Goal: Complete application form: Complete application form

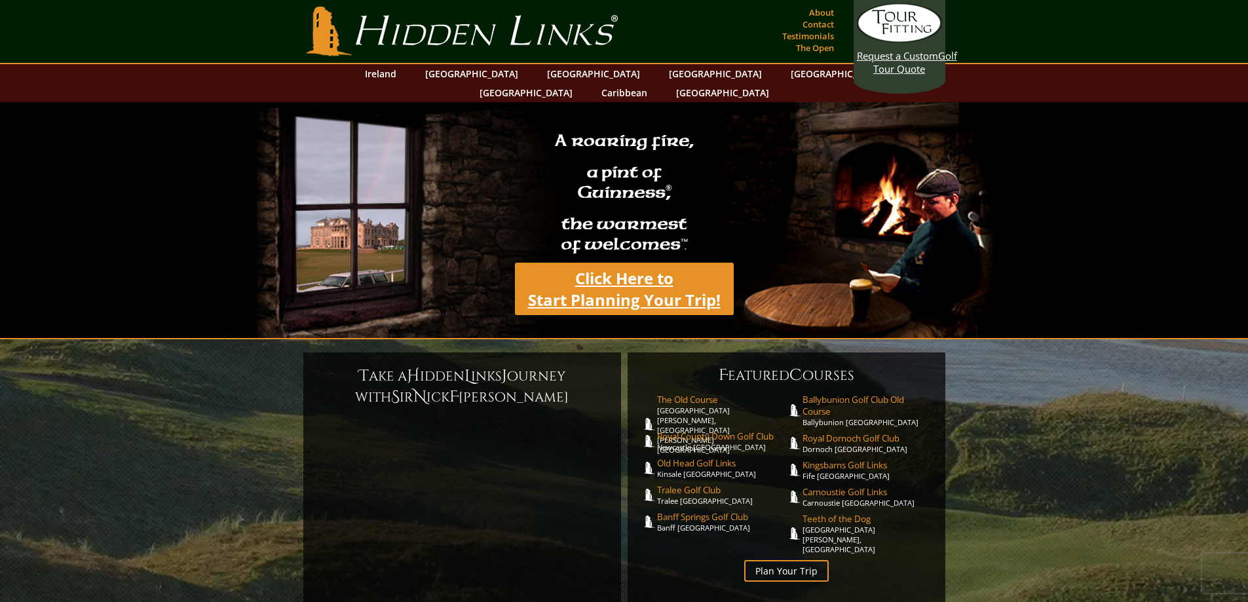
click at [618, 263] on link "Click Here to Start Planning Your Trip!" at bounding box center [624, 289] width 219 height 52
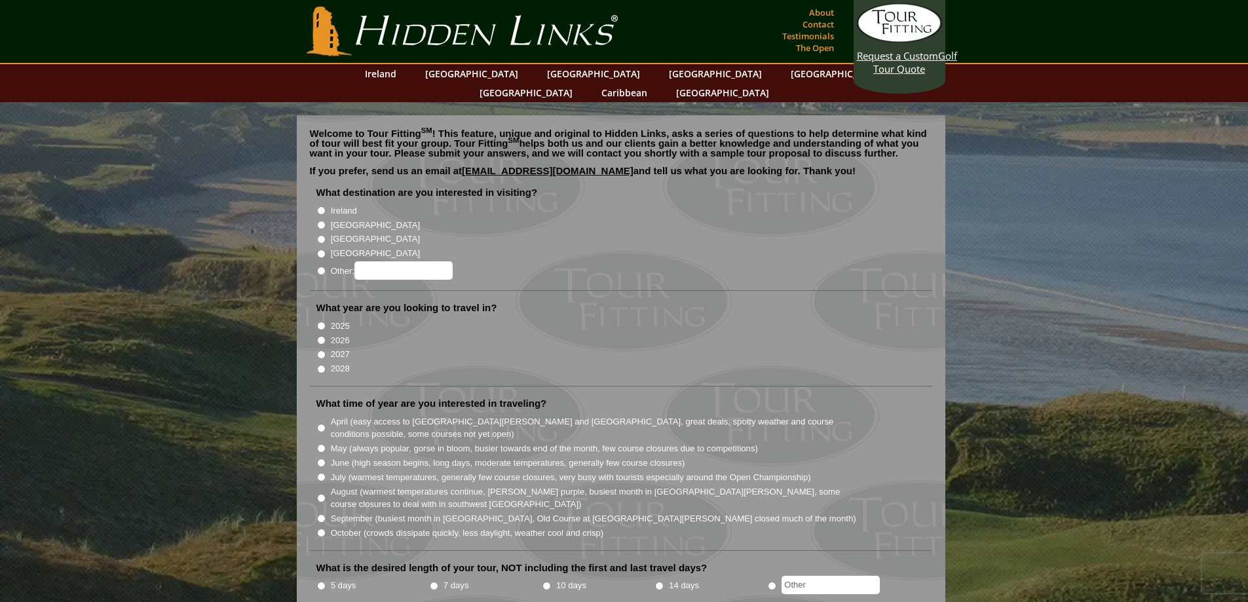
click at [322, 206] on input "Ireland" at bounding box center [321, 210] width 9 height 9
radio input "true"
click at [320, 350] on input "2027" at bounding box center [321, 354] width 9 height 9
radio input "true"
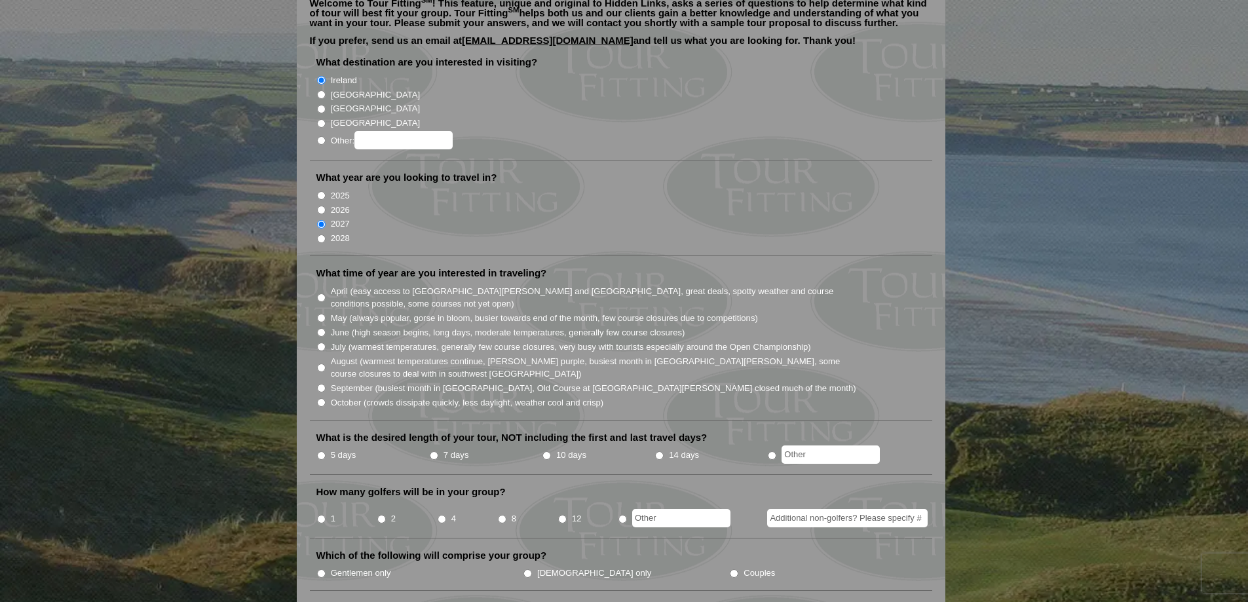
scroll to position [131, 0]
click at [322, 383] on input "September (busiest month in [GEOGRAPHIC_DATA], Old Course at [GEOGRAPHIC_DATA][…" at bounding box center [321, 387] width 9 height 9
radio input "true"
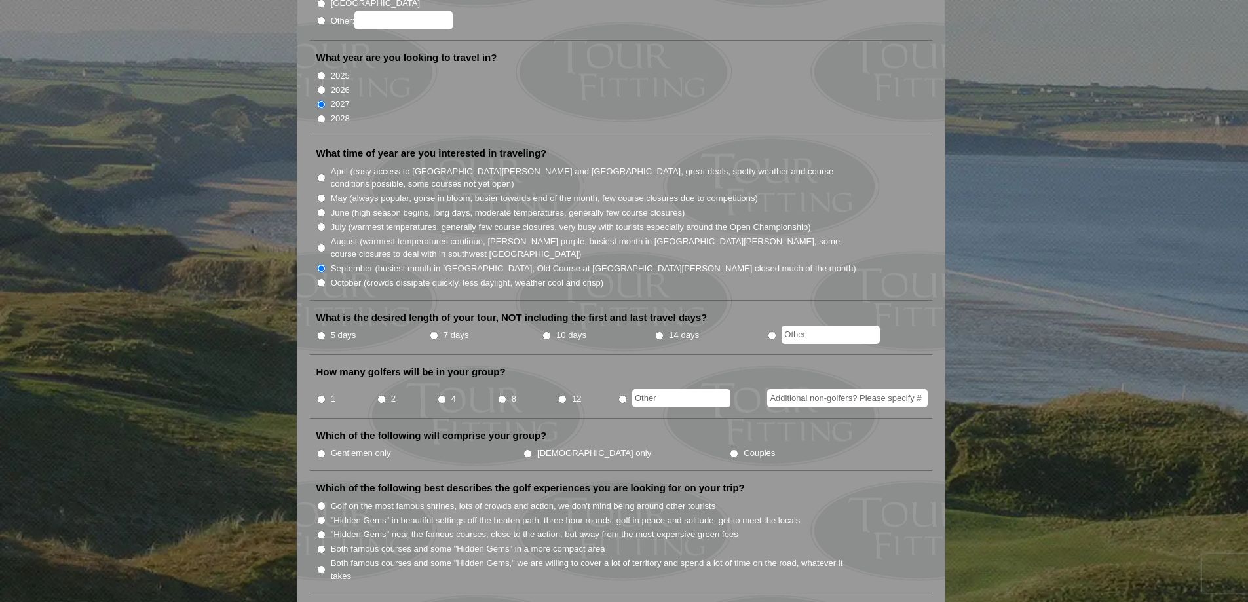
scroll to position [262, 0]
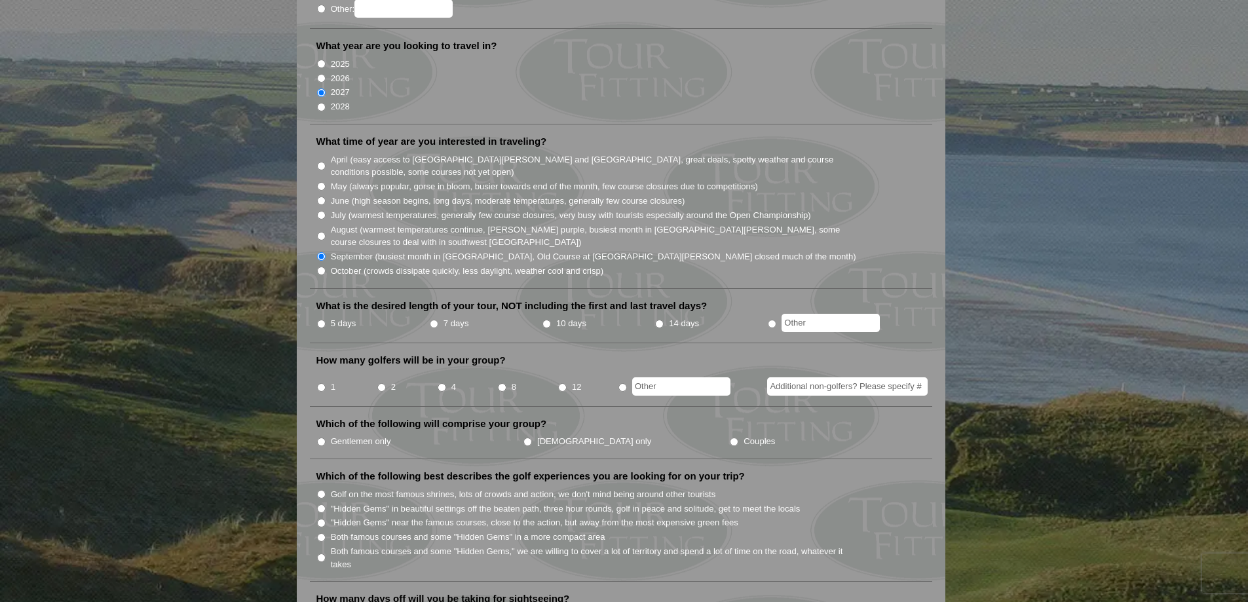
click at [771, 320] on input "radio" at bounding box center [772, 324] width 9 height 9
radio input "true"
click at [546, 320] on input "10 days" at bounding box center [546, 324] width 9 height 9
radio input "true"
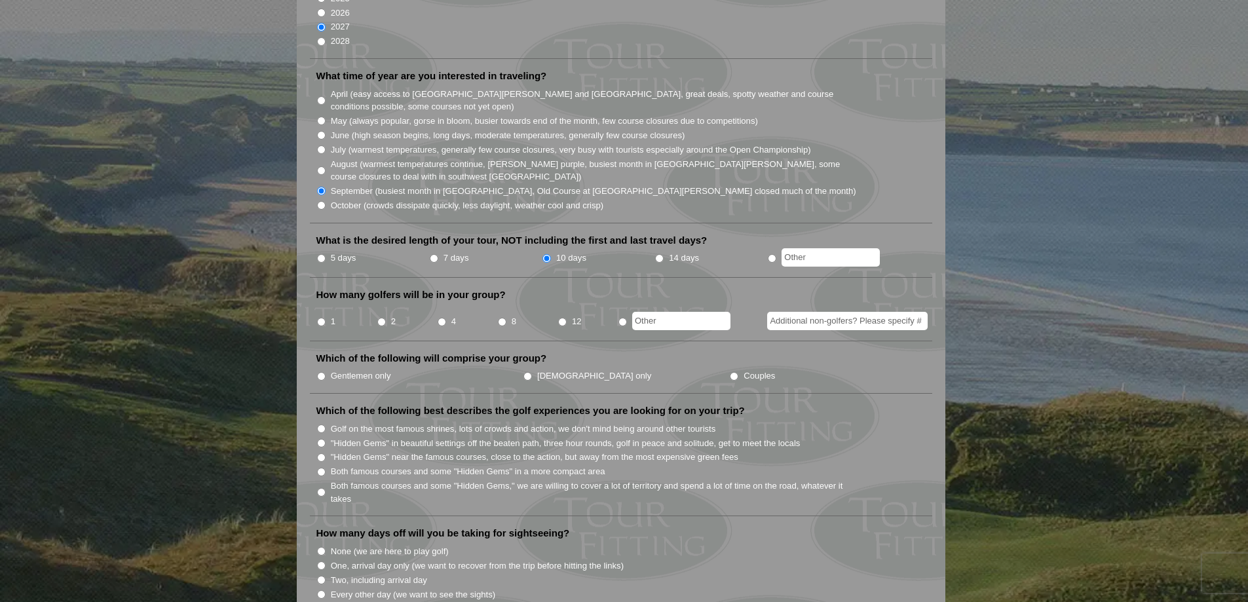
click at [441, 318] on input "4" at bounding box center [442, 322] width 9 height 9
radio input "true"
click at [321, 372] on input "Gentlemen only" at bounding box center [321, 376] width 9 height 9
radio input "true"
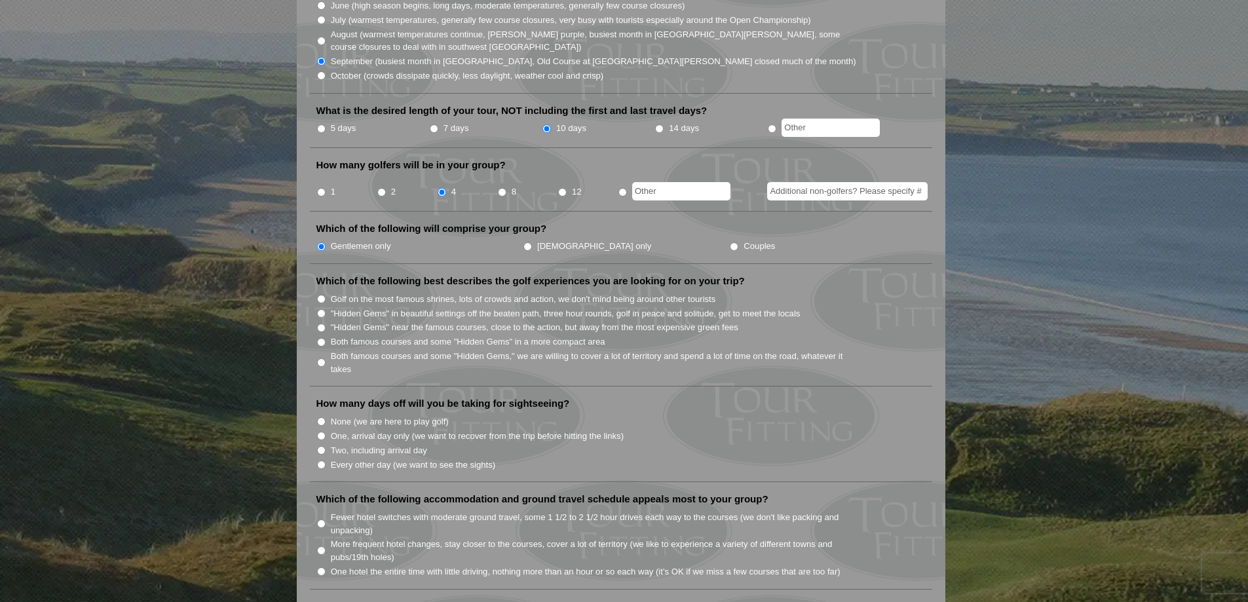
scroll to position [458, 0]
click at [324, 337] on input "Both famous courses and some "Hidden Gems" in a more compact area" at bounding box center [321, 341] width 9 height 9
radio input "true"
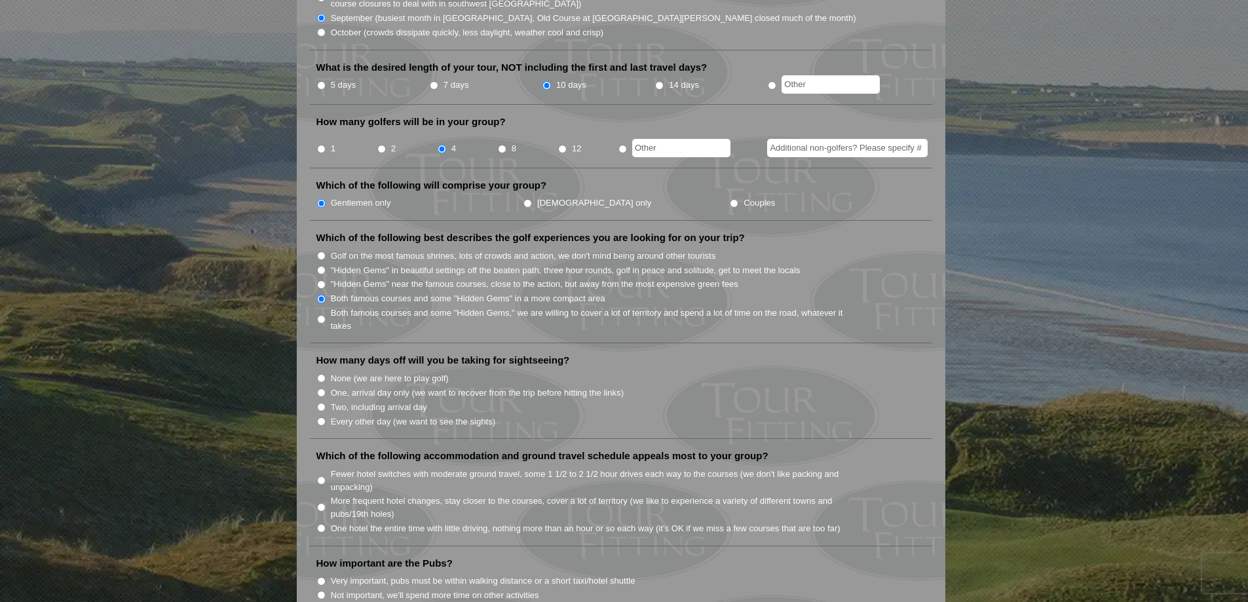
scroll to position [524, 0]
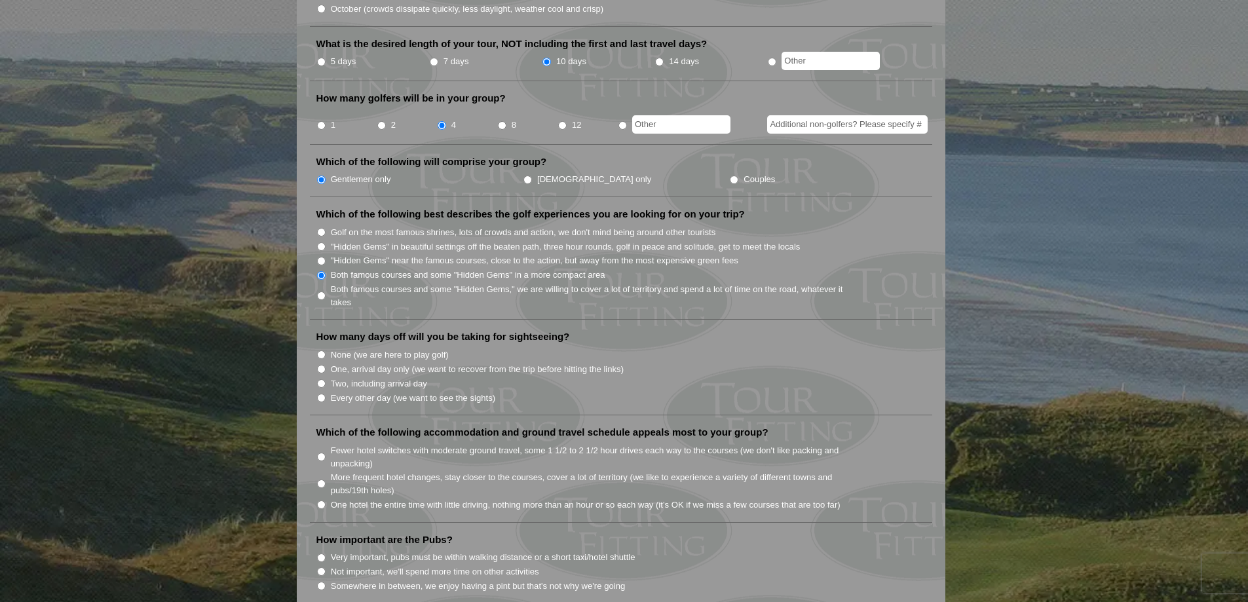
click at [322, 379] on input "Two, including arrival day" at bounding box center [321, 383] width 9 height 9
radio input "true"
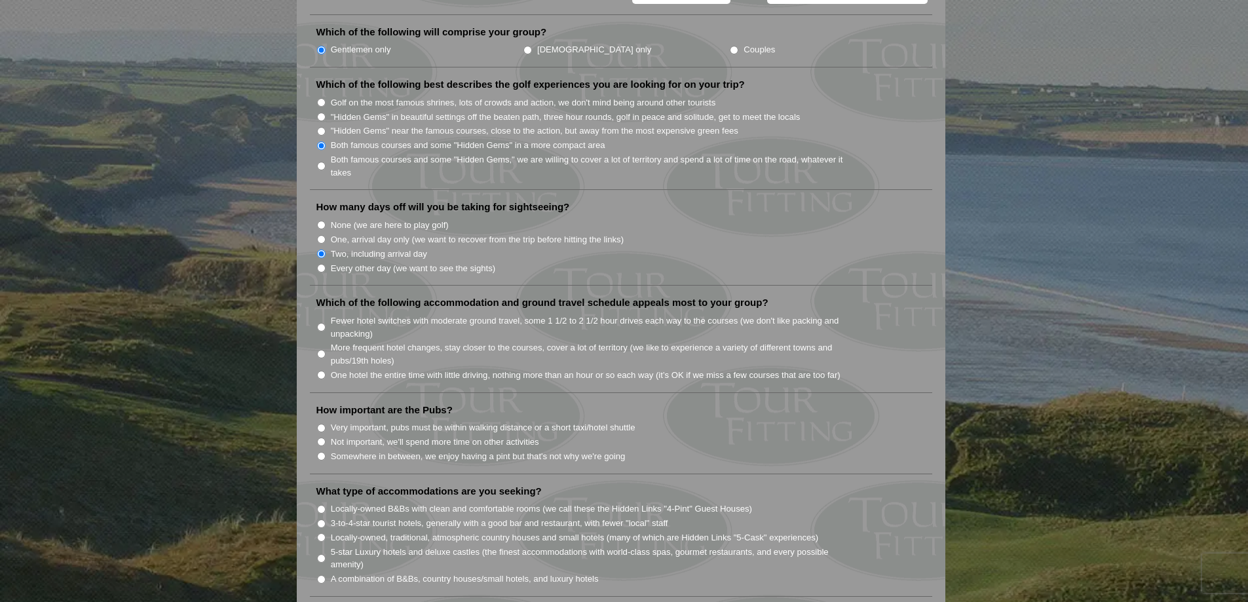
scroll to position [655, 0]
click at [323, 348] on input "More frequent hotel changes, stay closer to the courses, cover a lot of territo…" at bounding box center [321, 352] width 9 height 9
radio input "true"
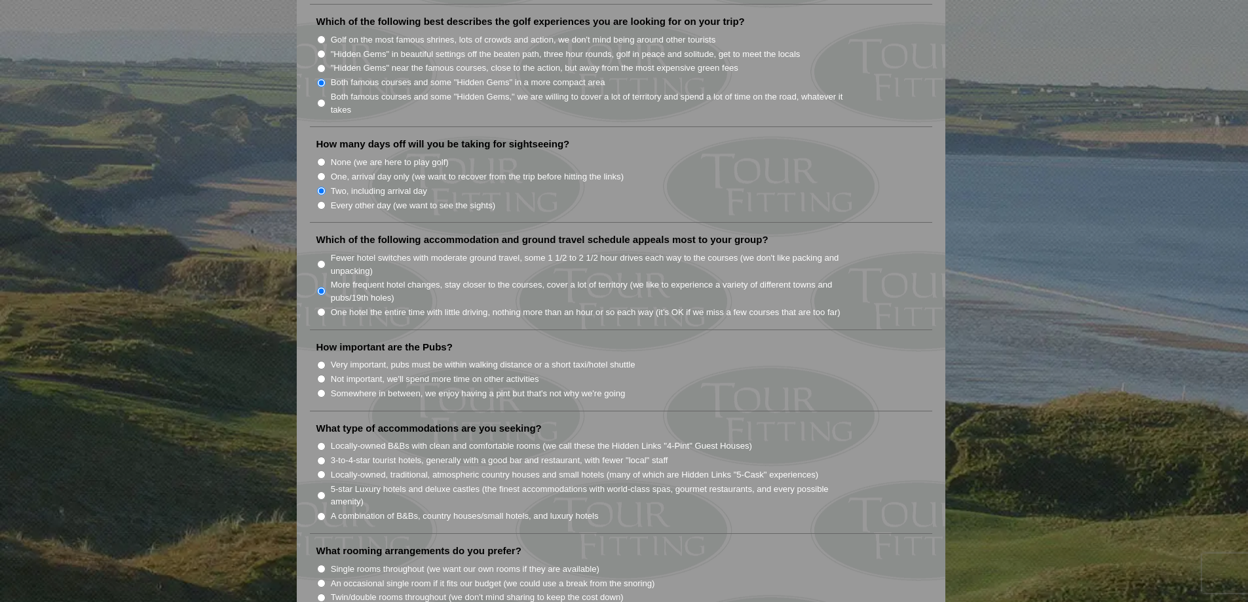
scroll to position [720, 0]
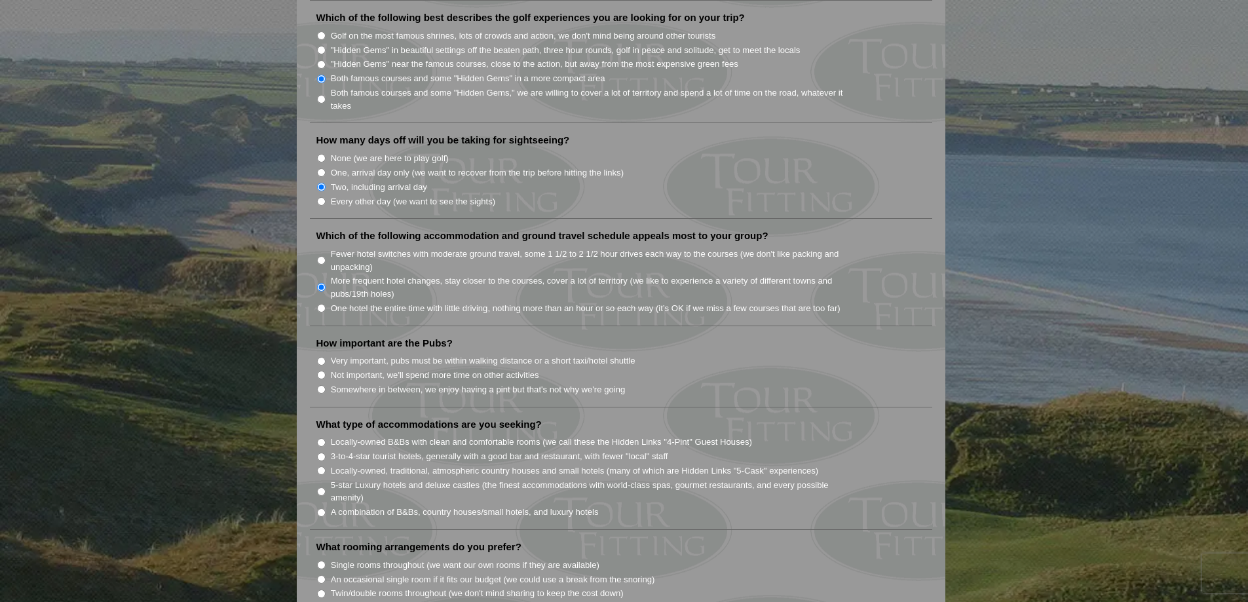
click at [322, 357] on input "Very important, pubs must be within walking distance or a short taxi/hotel shut…" at bounding box center [321, 361] width 9 height 9
radio input "true"
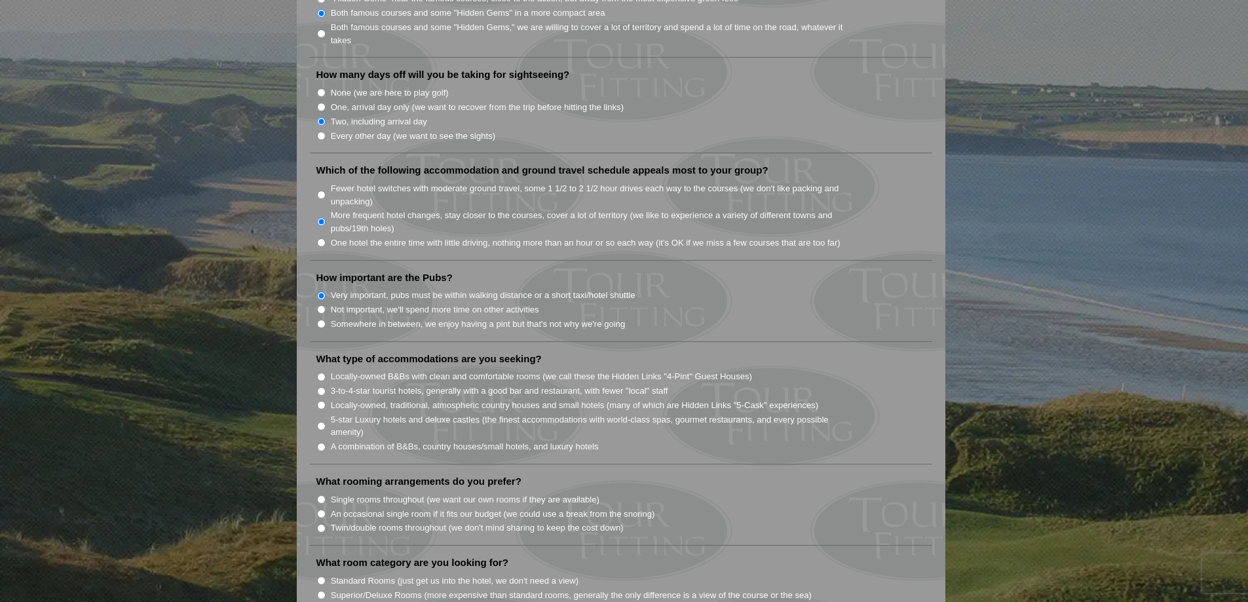
click at [320, 387] on input "3-to-4-star tourist hotels, generally with a good bar and restaurant, with fewe…" at bounding box center [321, 391] width 9 height 9
radio input "true"
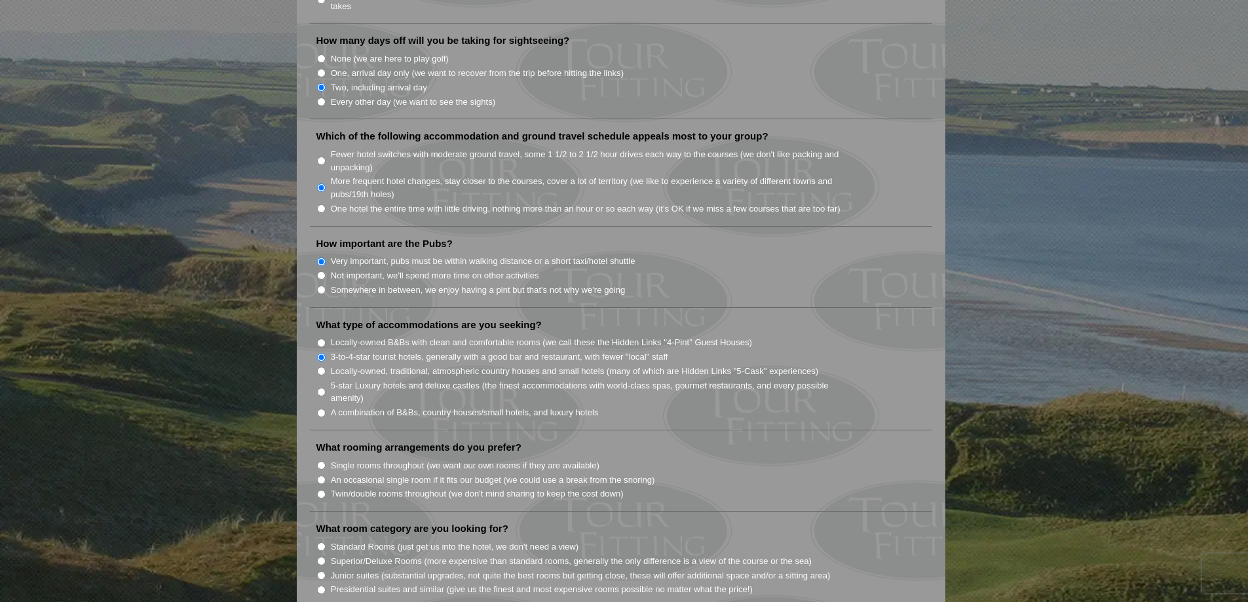
scroll to position [851, 0]
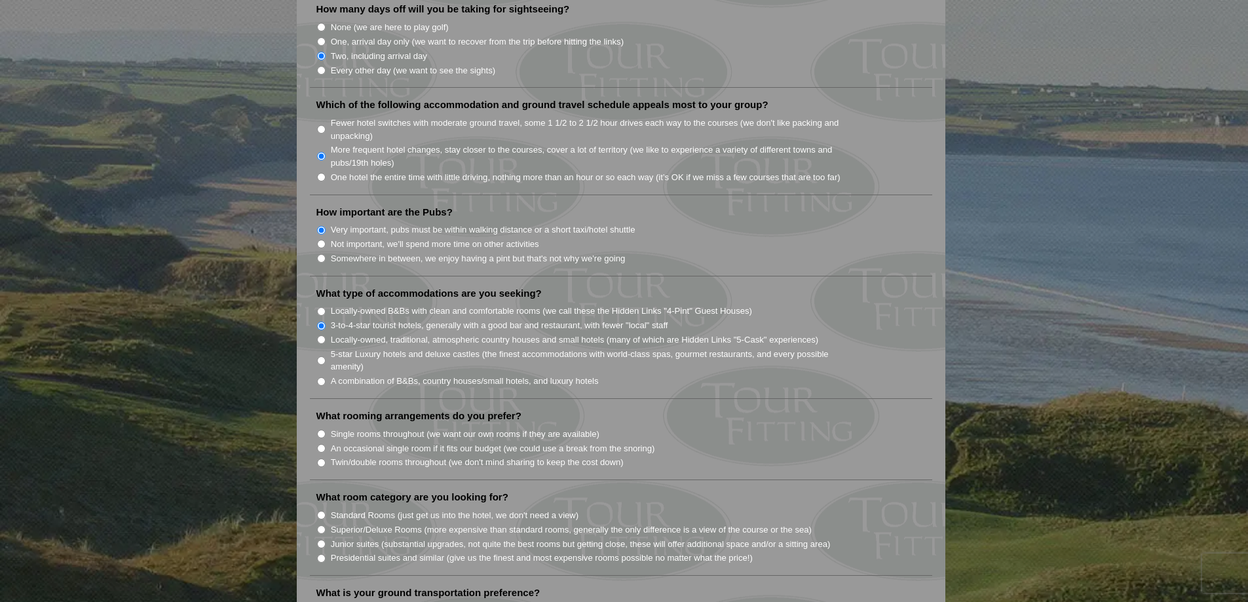
click at [322, 444] on input "An occasional single room if it fits our budget (we could use a break from the …" at bounding box center [321, 448] width 9 height 9
radio input "true"
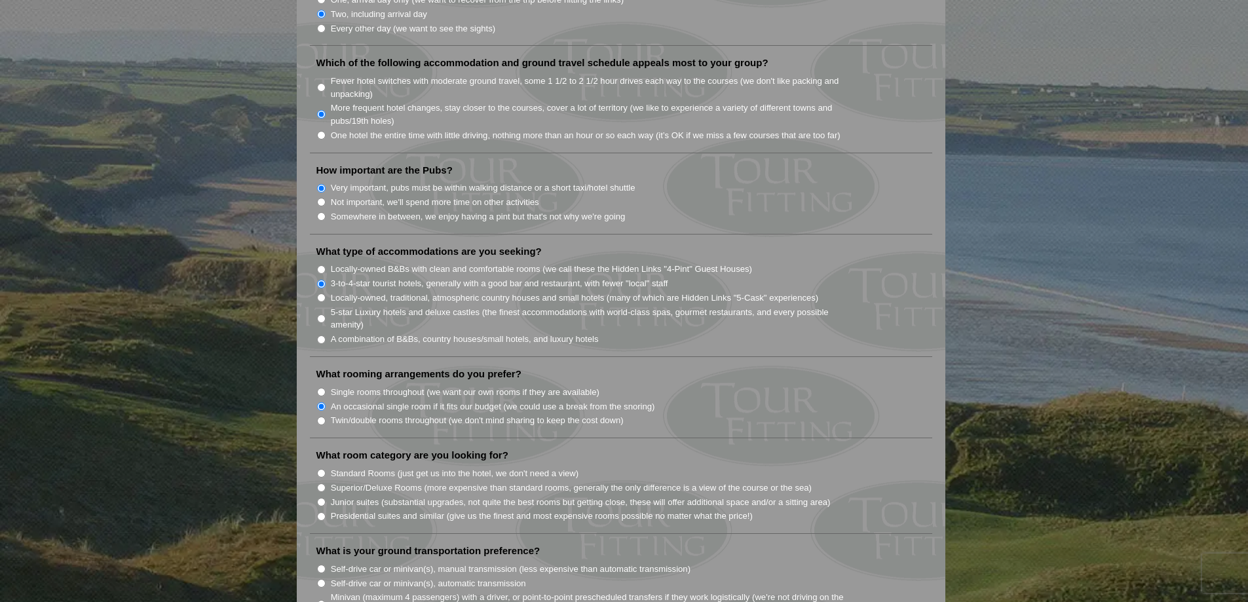
scroll to position [917, 0]
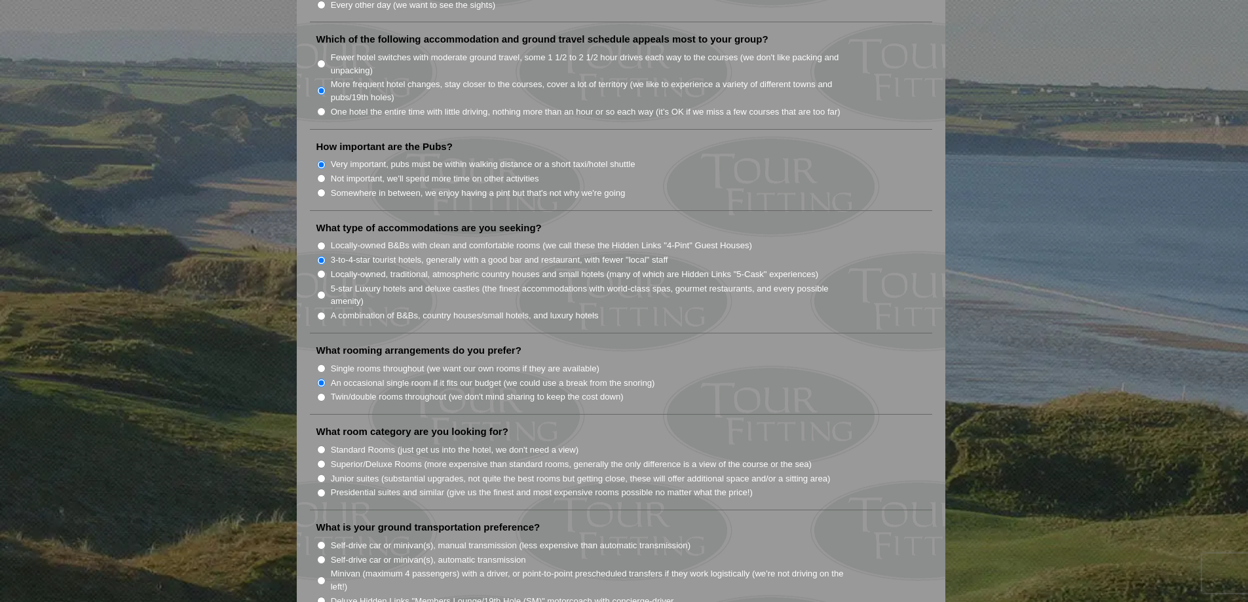
click at [320, 445] on input "Standard Rooms (just get us into the hotel, we don't need a view)" at bounding box center [321, 449] width 9 height 9
radio input "true"
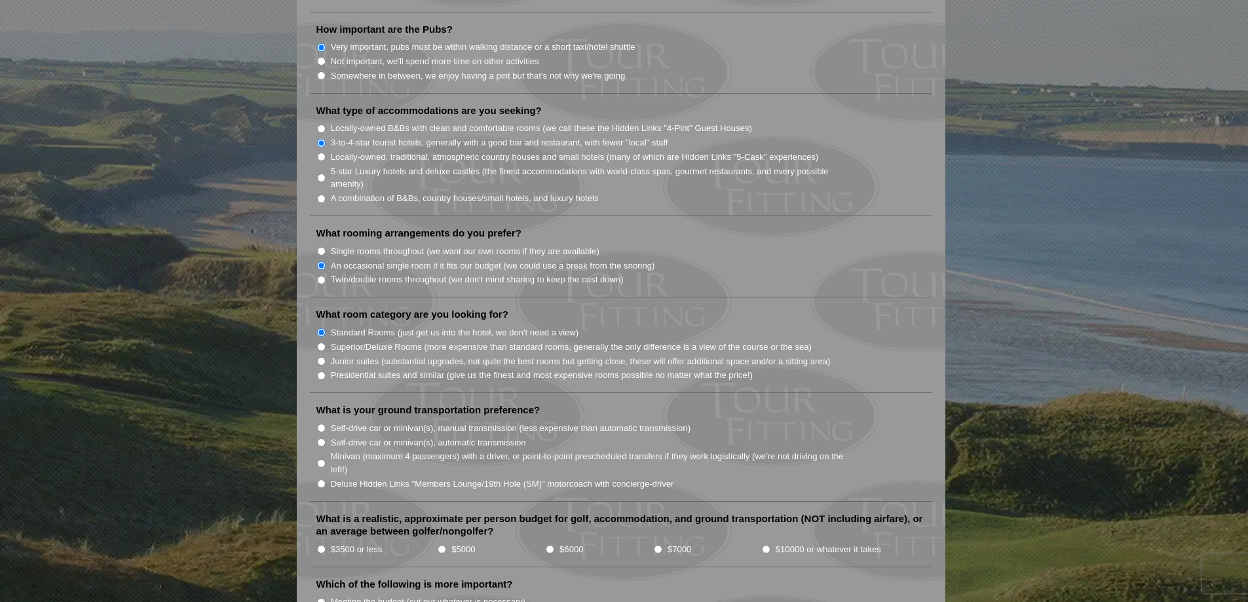
scroll to position [1048, 0]
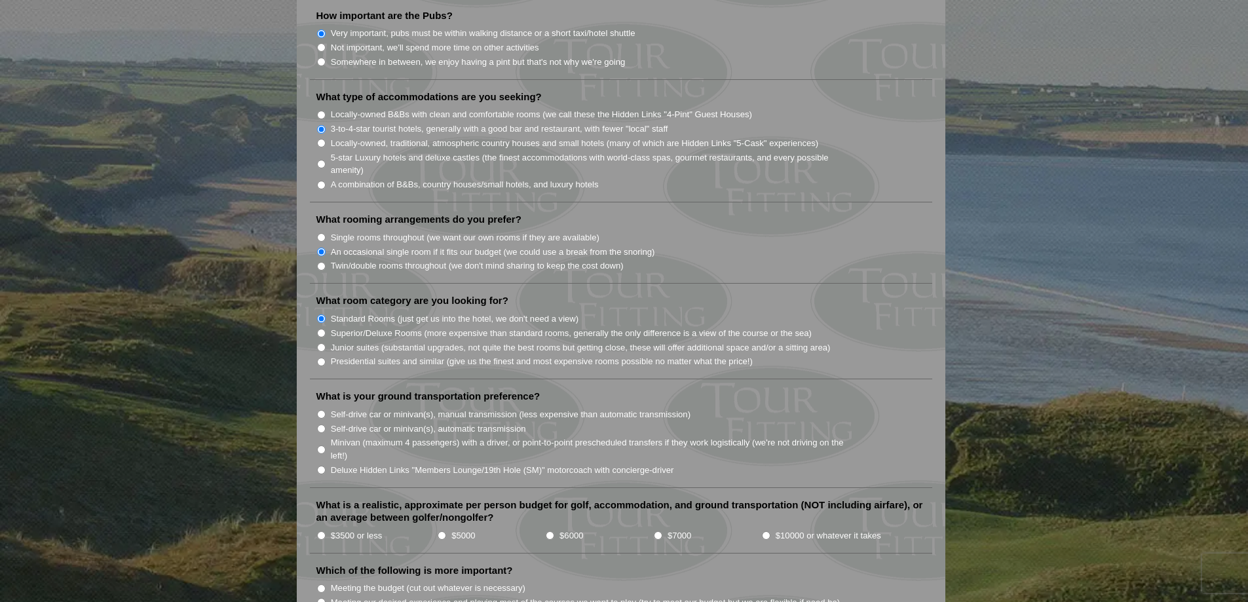
click at [323, 410] on input "Self-drive car or minivan(s), manual transmission (less expensive than automati…" at bounding box center [321, 414] width 9 height 9
radio input "true"
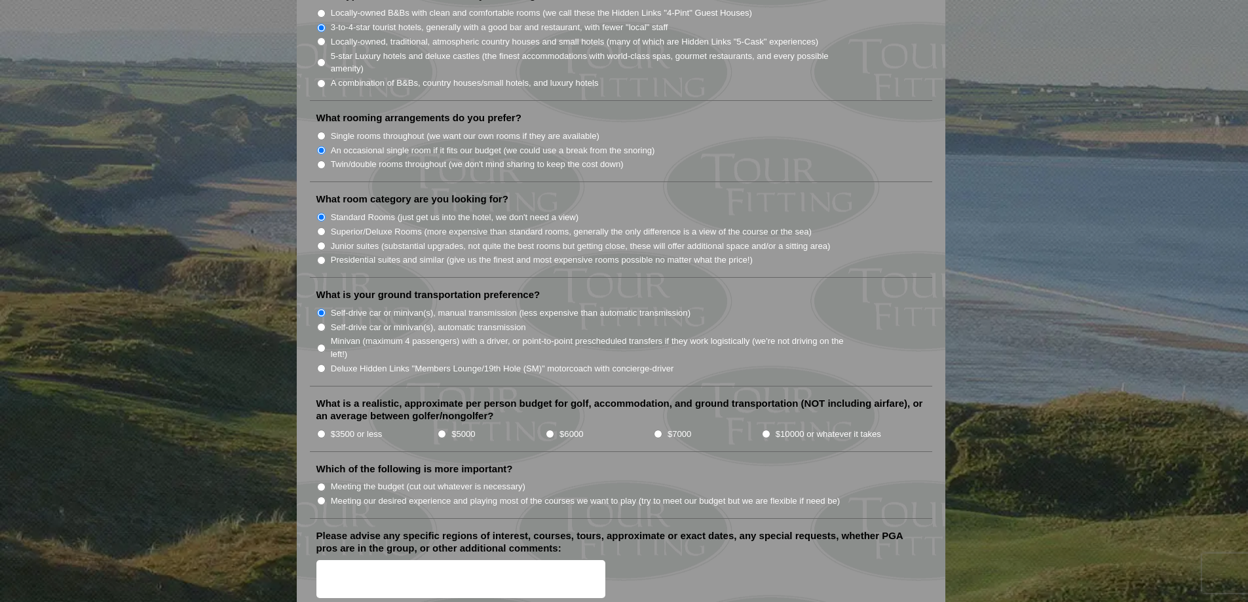
scroll to position [1179, 0]
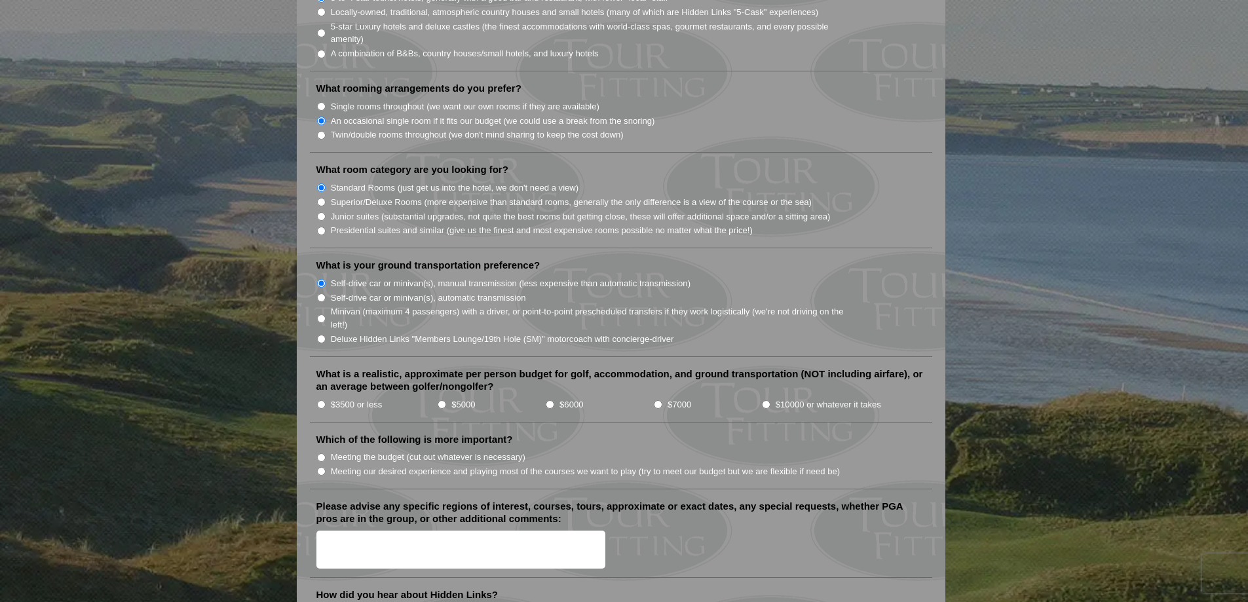
click at [550, 400] on input "$6000" at bounding box center [550, 404] width 9 height 9
radio input "true"
click at [441, 400] on input "$5000" at bounding box center [442, 404] width 9 height 9
radio input "true"
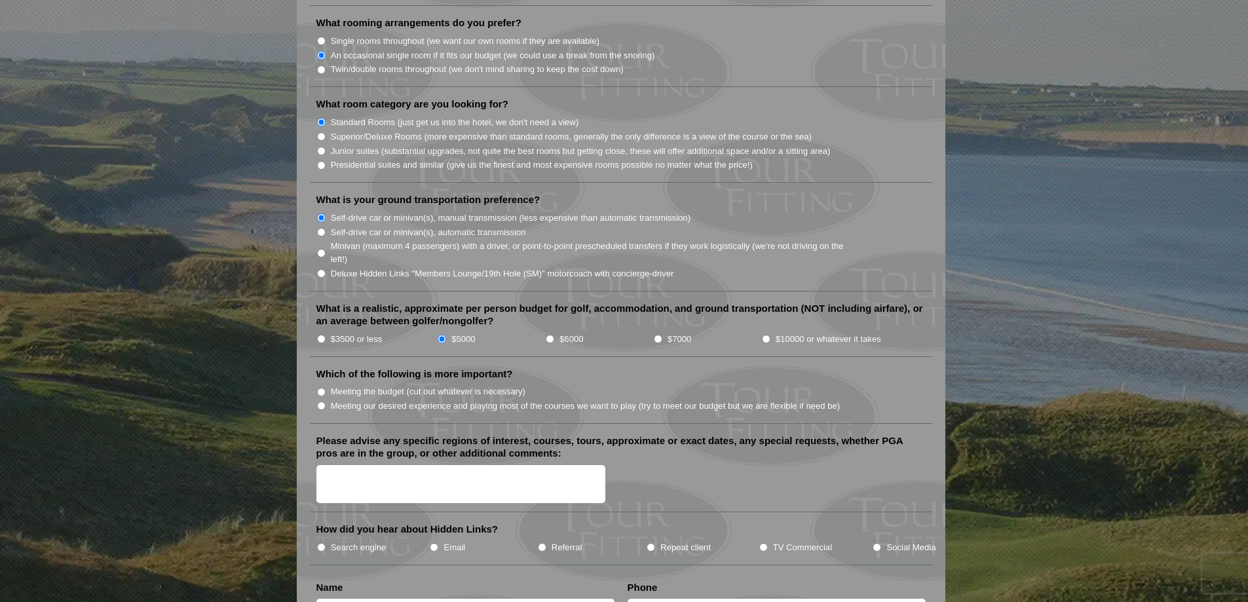
click at [321, 402] on input "Meeting our desired experience and playing most of the courses we want to play …" at bounding box center [321, 406] width 9 height 9
radio input "true"
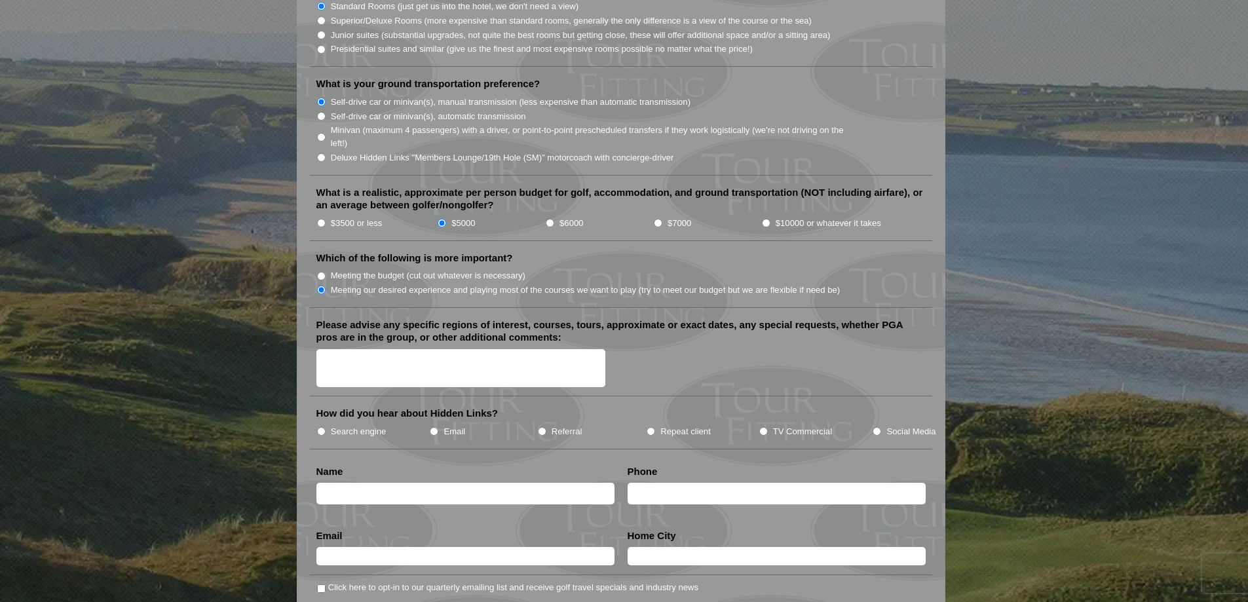
scroll to position [1375, 0]
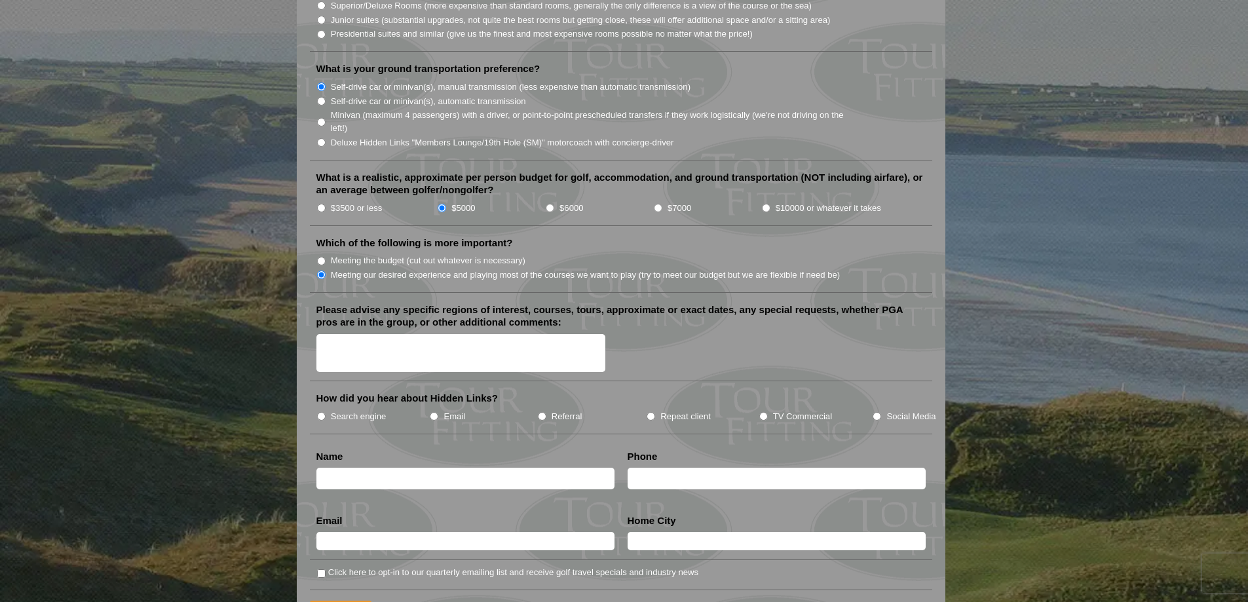
click at [350, 334] on textarea "Please advise any specific regions of interest, courses, tours, approximate or …" at bounding box center [460, 353] width 289 height 39
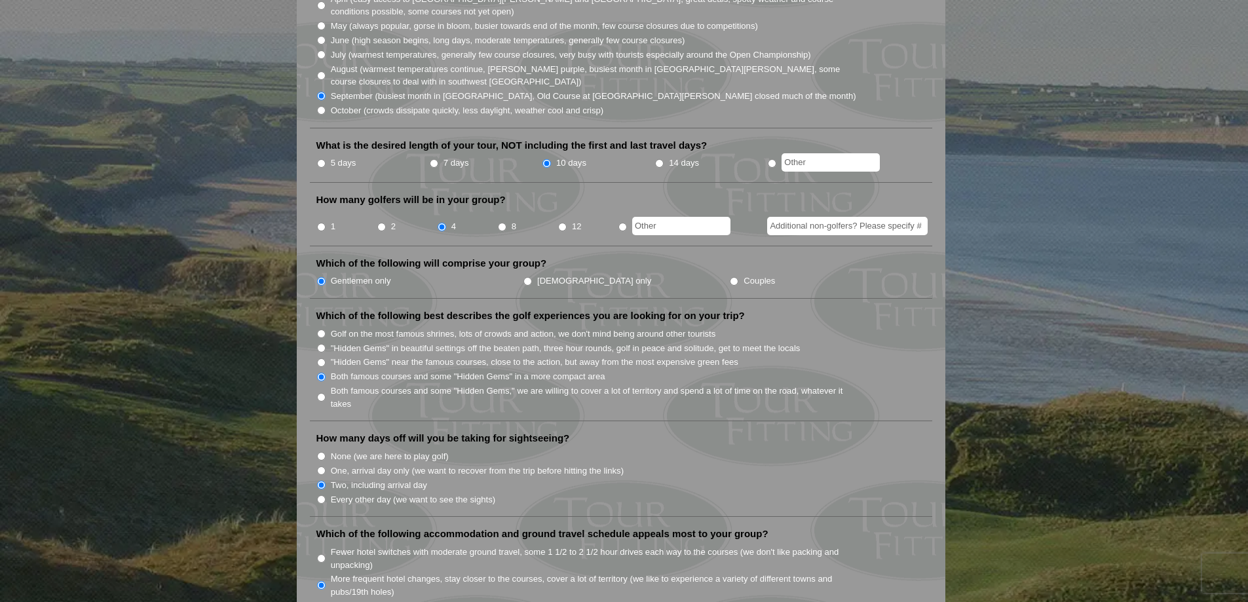
scroll to position [393, 0]
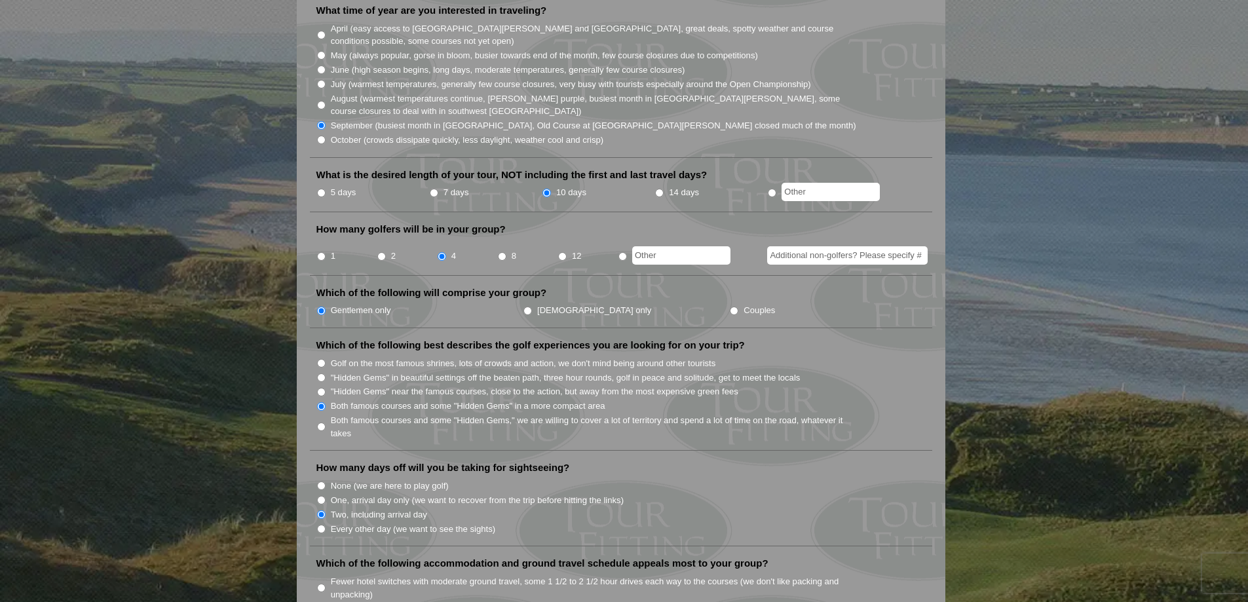
type textarea "We will be attending the Ryder Cup"
click at [322, 189] on input "5 days" at bounding box center [321, 193] width 9 height 9
radio input "true"
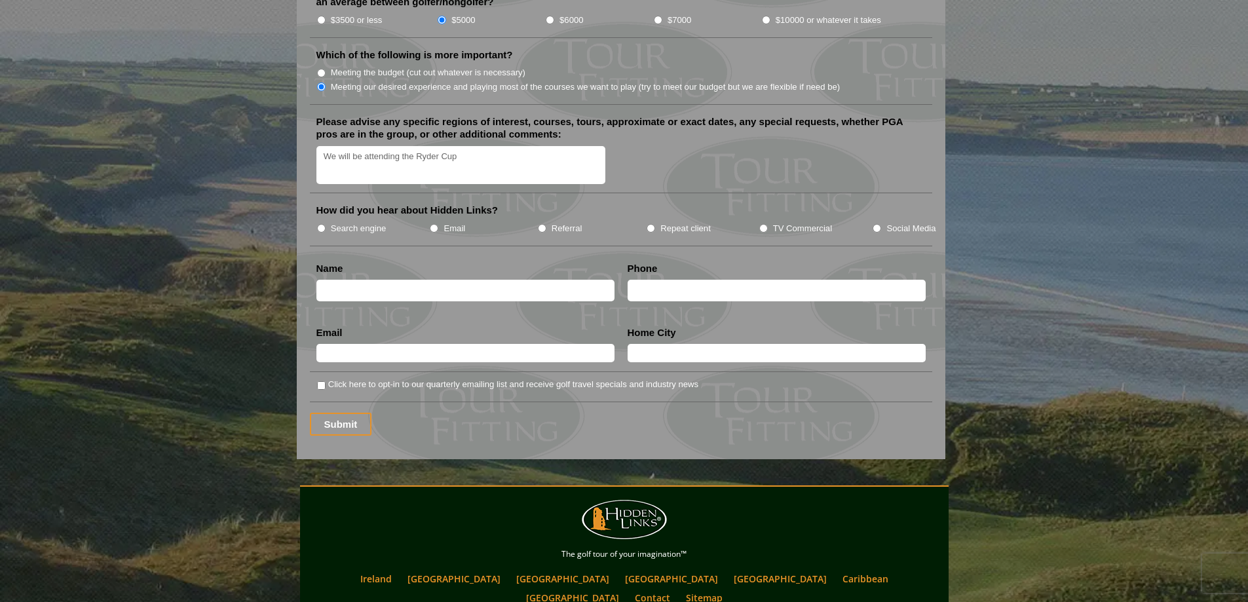
scroll to position [1572, 0]
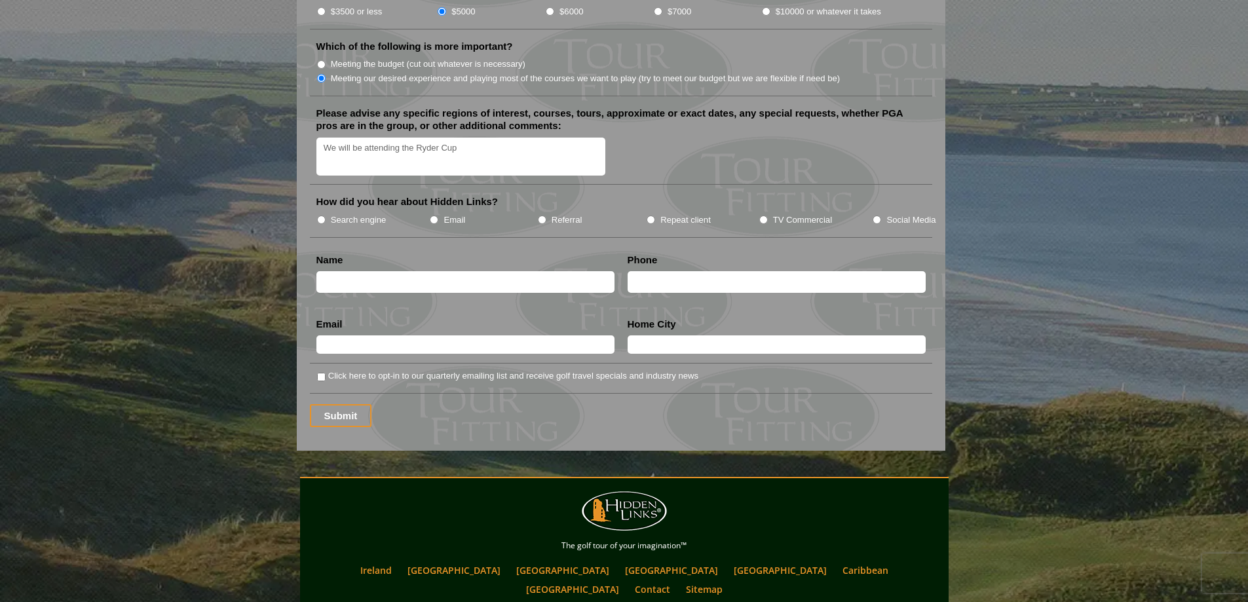
click at [470, 138] on textarea "We will be attending the Ryder Cup" at bounding box center [460, 157] width 289 height 39
type textarea "We will be attending the Ryder Cup [DATE]-[DATE] Would like to golf and stay in…"
click at [763, 215] on input "TV Commercial" at bounding box center [763, 219] width 9 height 9
radio input "true"
click at [398, 271] on input "text" at bounding box center [465, 282] width 298 height 22
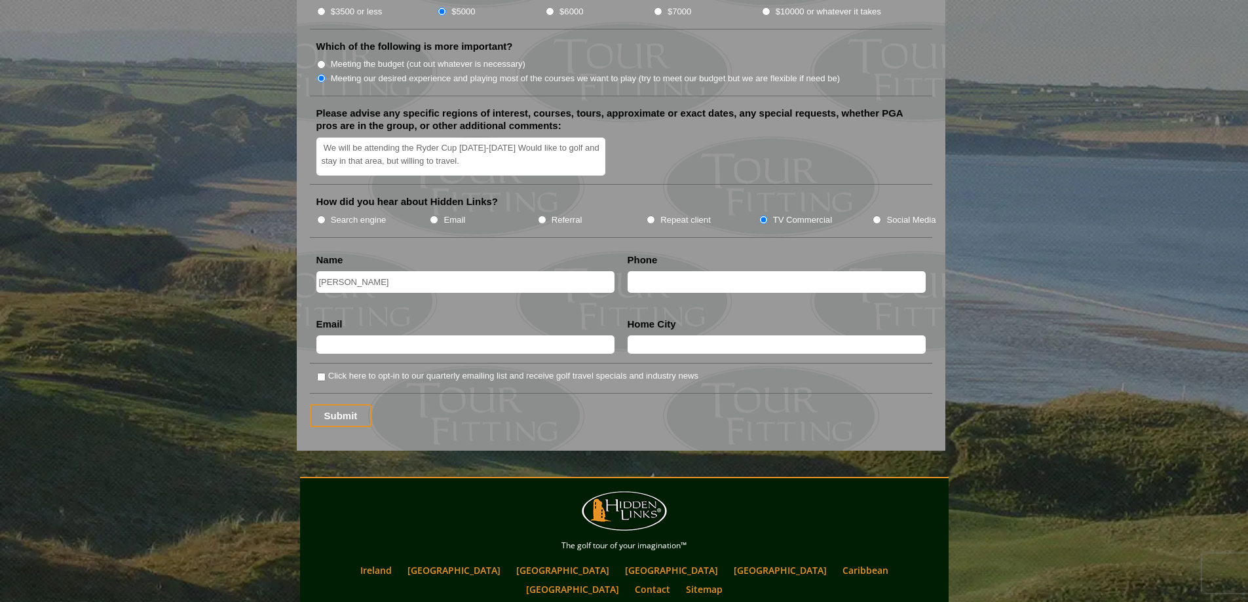
click at [398, 271] on input "Eric" at bounding box center [465, 282] width 298 height 22
type input "[PERSON_NAME]"
click at [656, 271] on input "text" at bounding box center [776, 282] width 298 height 22
type input "9203666964"
click at [434, 335] on input "text" at bounding box center [465, 344] width 298 height 18
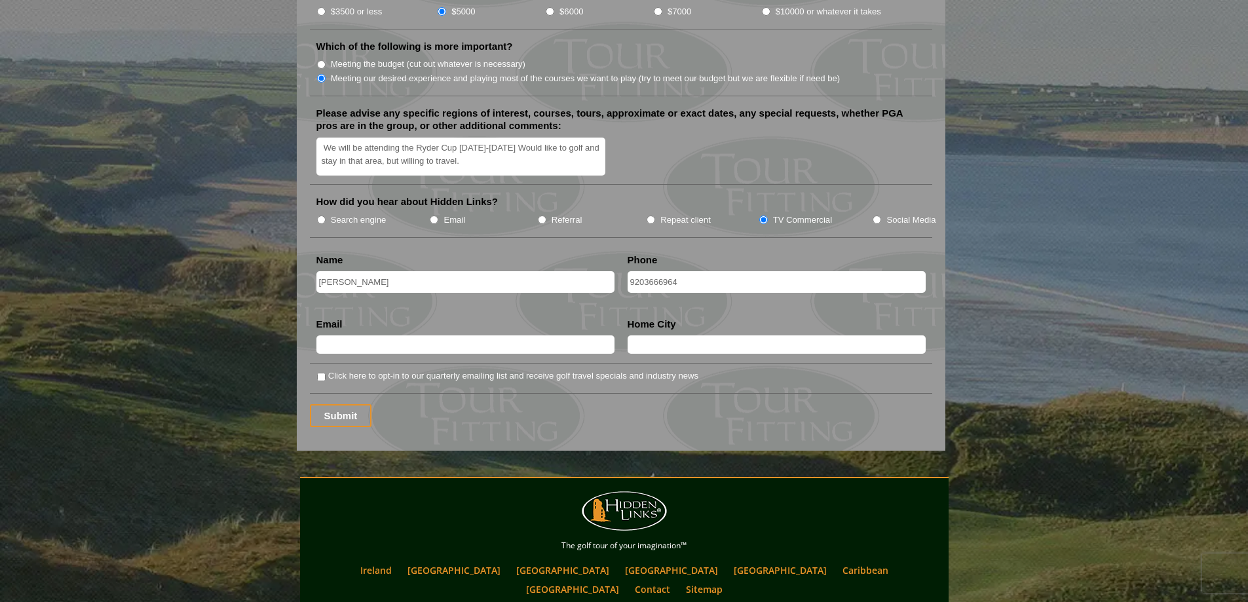
type input "[EMAIL_ADDRESS][DOMAIN_NAME]"
click at [688, 335] on input "text" at bounding box center [776, 344] width 298 height 18
type input "Green Bay"
click at [318, 373] on input "Click here to opt-in to our quarterly emailing list and receive golf travel spe…" at bounding box center [321, 377] width 9 height 9
checkbox input "true"
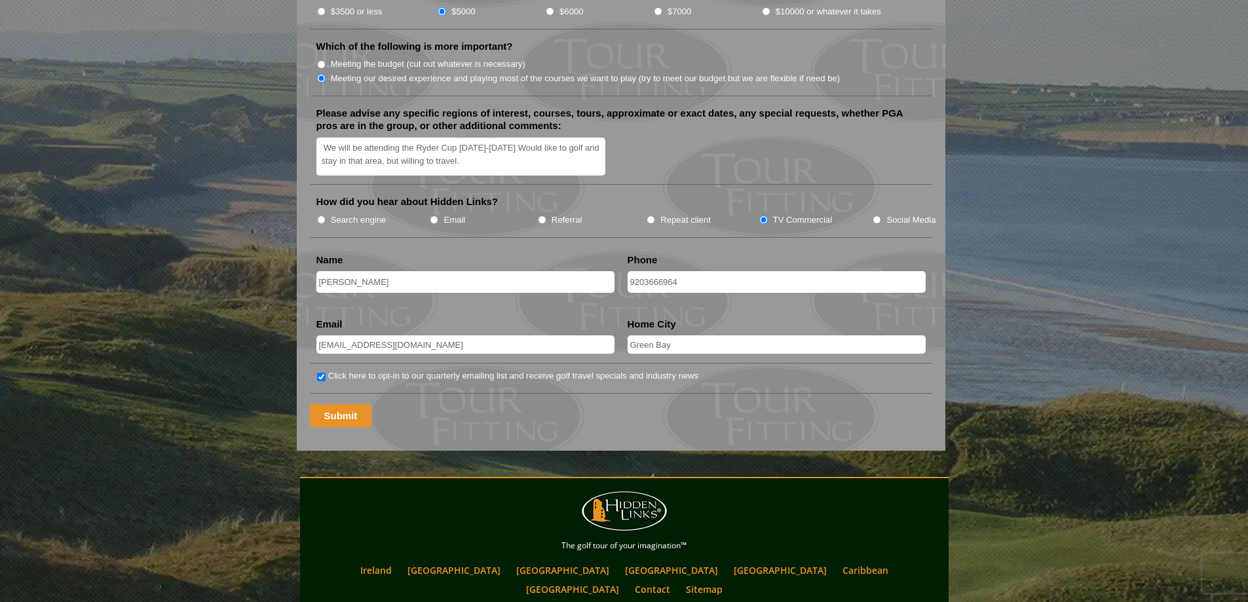
click at [340, 404] on input "Submit" at bounding box center [341, 415] width 62 height 23
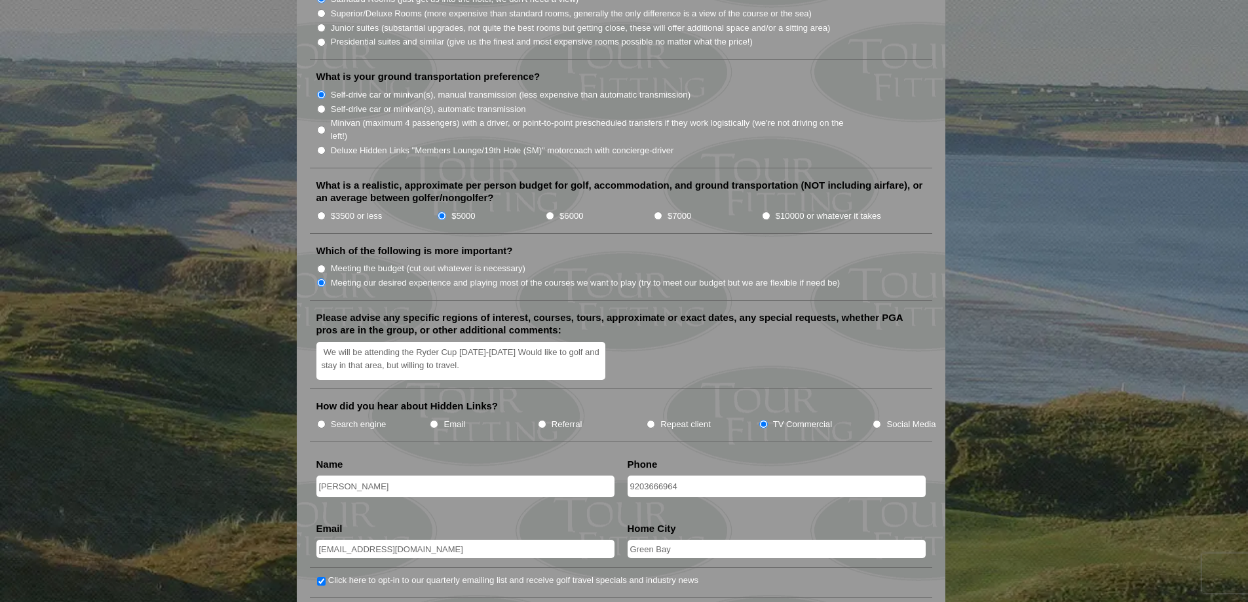
scroll to position [1375, 0]
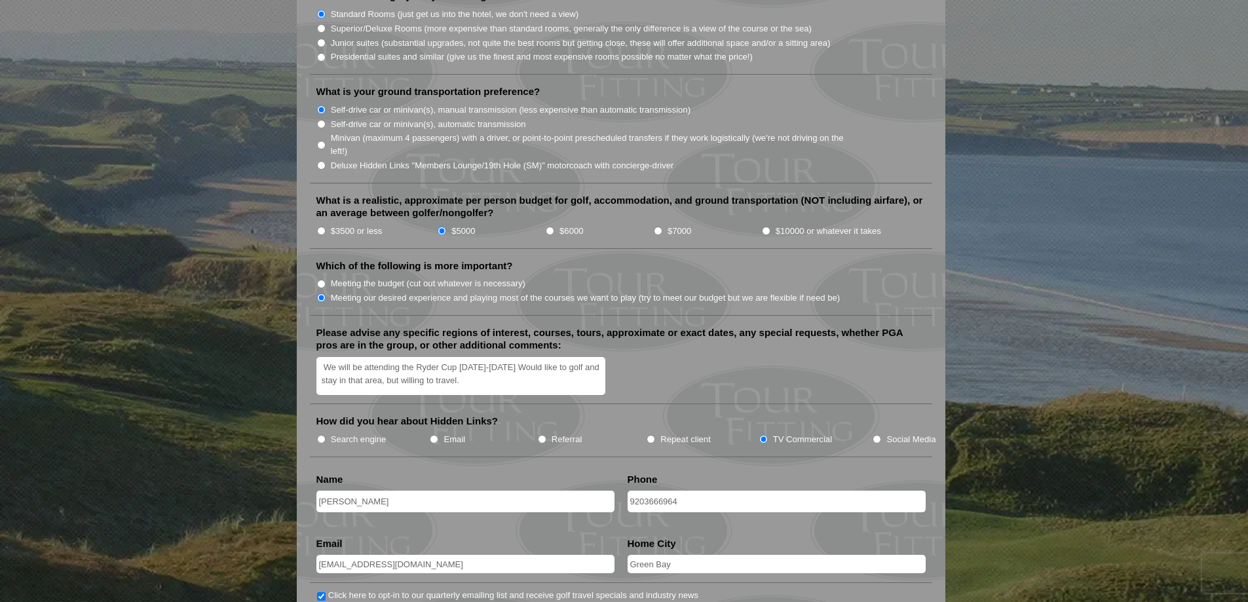
click at [548, 227] on input "$6000" at bounding box center [550, 231] width 9 height 9
radio input "true"
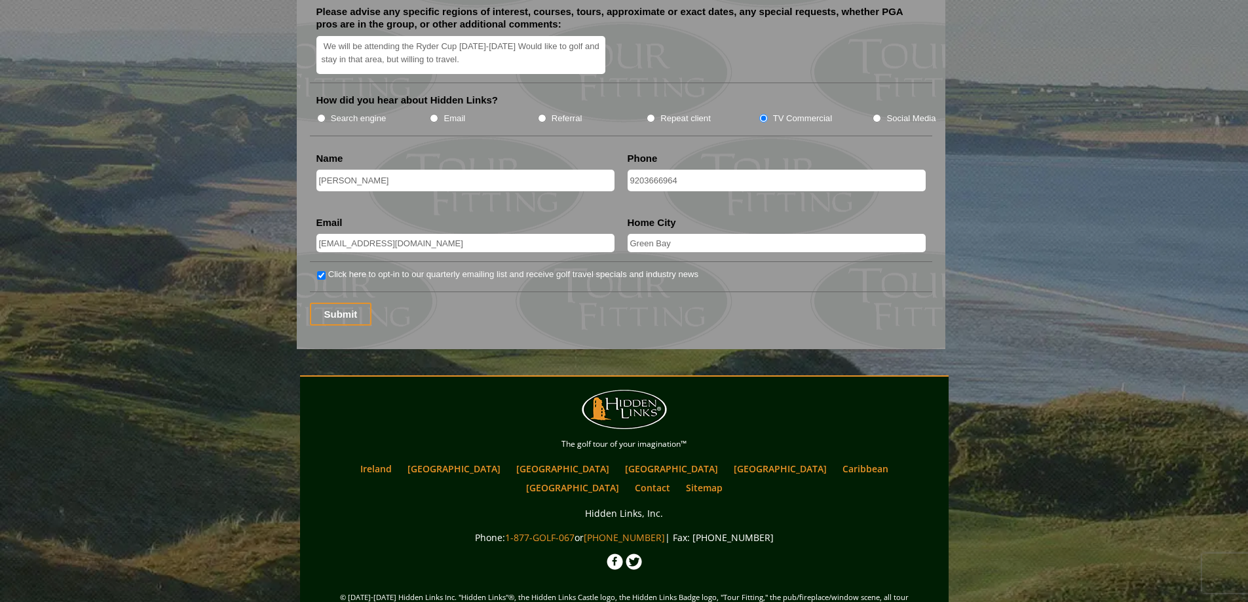
scroll to position [1703, 0]
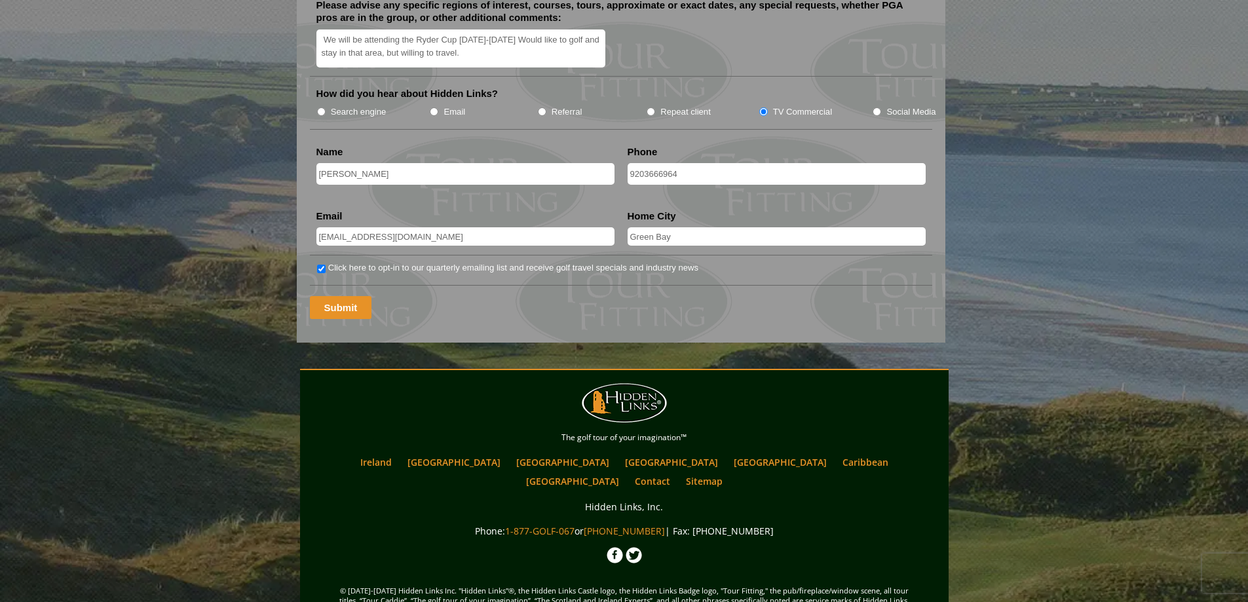
click at [341, 296] on input "Submit" at bounding box center [341, 307] width 62 height 23
